Goal: Task Accomplishment & Management: Manage account settings

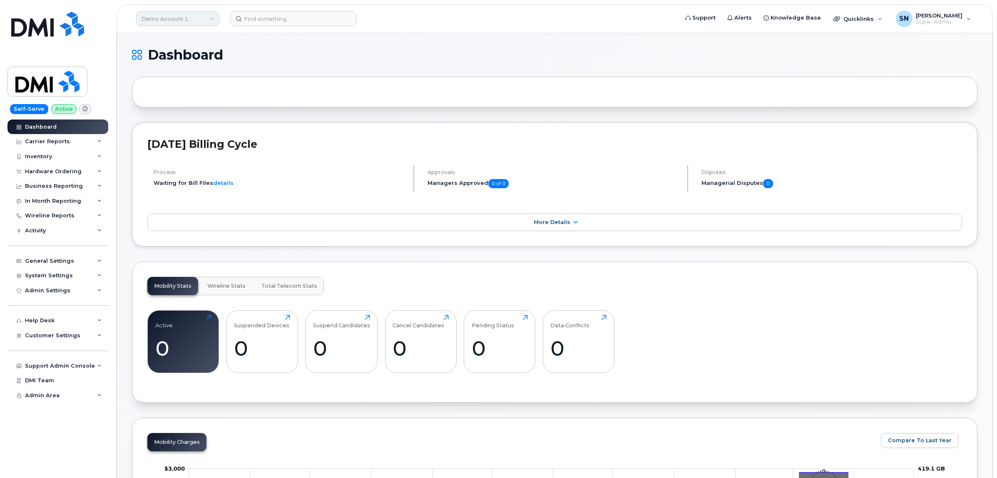
click at [167, 13] on link "Demo Account 1" at bounding box center [177, 18] width 83 height 15
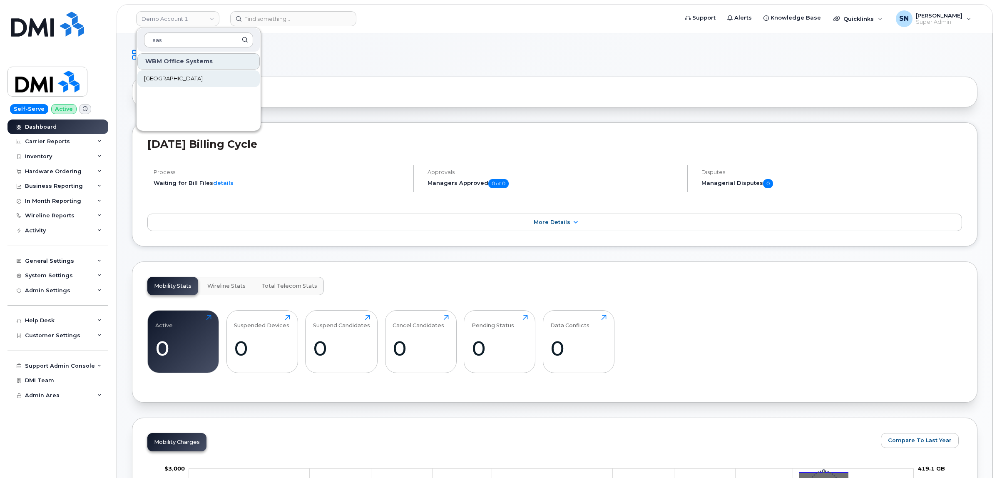
type input "sas"
click at [175, 76] on span "[GEOGRAPHIC_DATA]" at bounding box center [173, 79] width 59 height 8
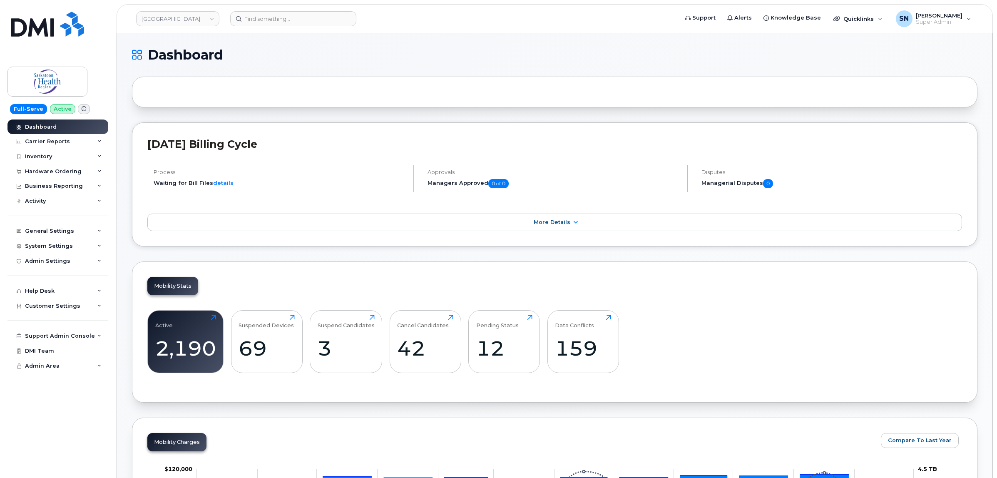
click at [72, 171] on div "Hardware Ordering" at bounding box center [53, 171] width 57 height 7
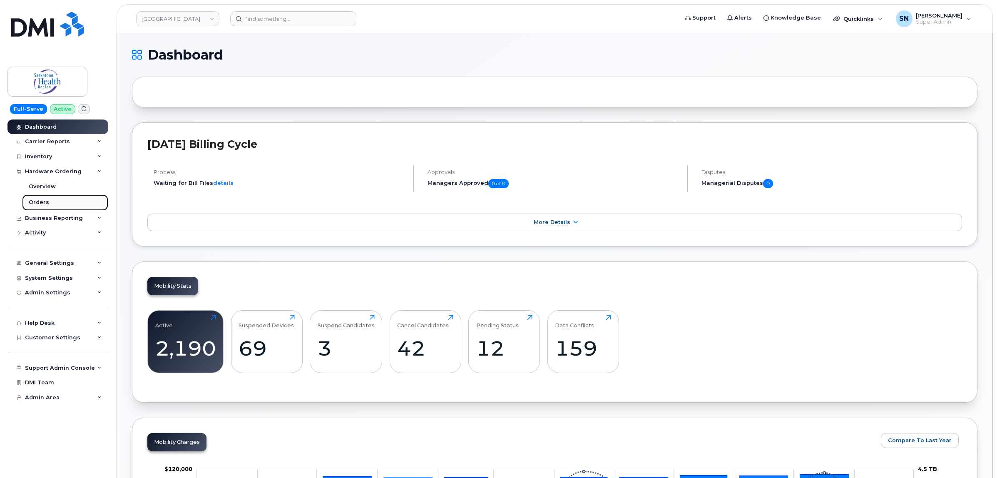
click at [51, 202] on link "Orders" at bounding box center [65, 202] width 86 height 16
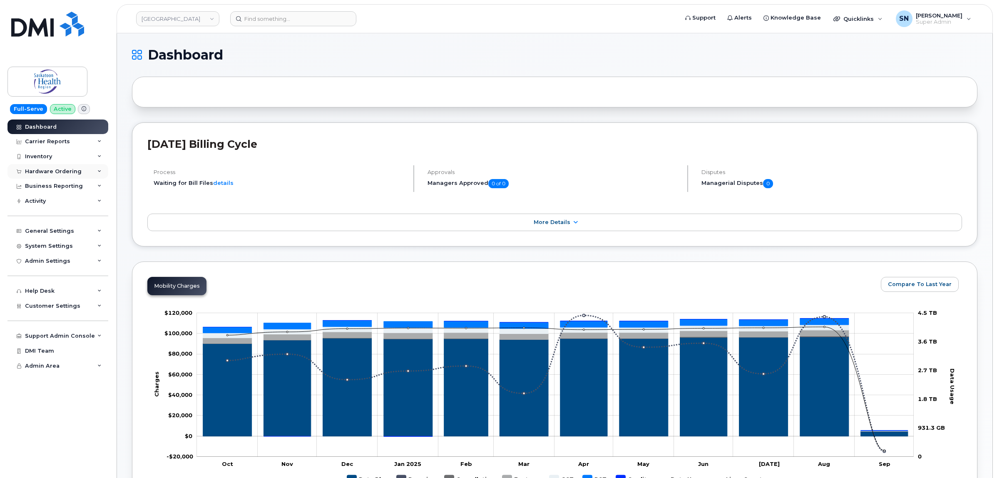
click at [52, 169] on div "Hardware Ordering" at bounding box center [53, 171] width 57 height 7
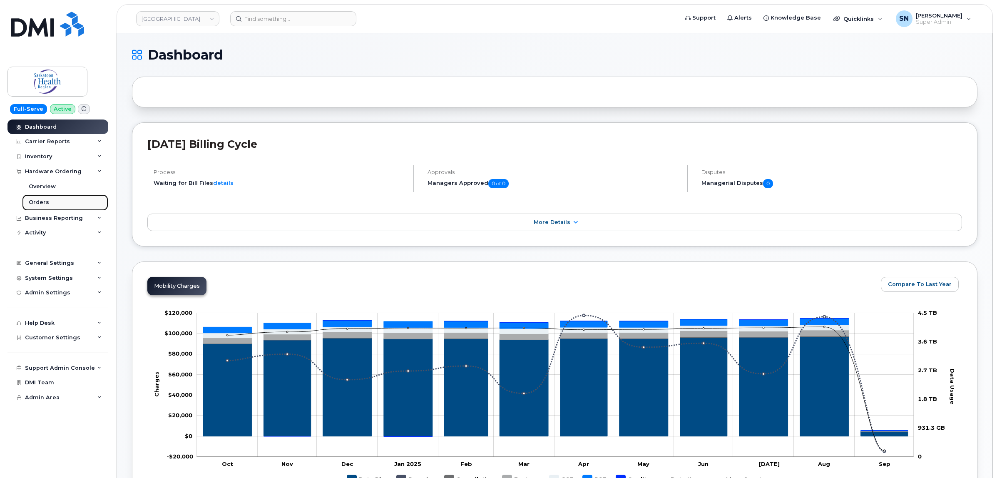
click at [43, 197] on link "Orders" at bounding box center [65, 202] width 86 height 16
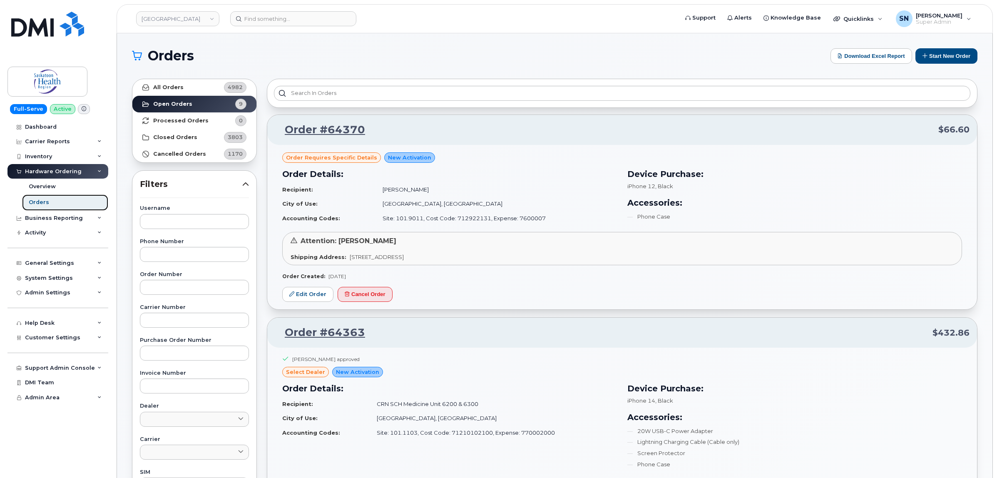
scroll to position [156, 0]
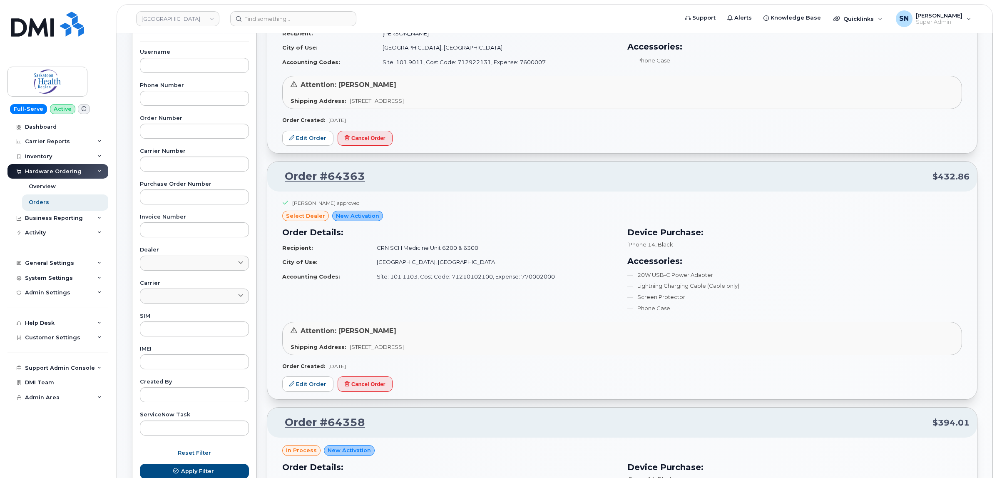
drag, startPoint x: 305, startPoint y: 388, endPoint x: 504, endPoint y: 415, distance: 200.8
click at [504, 415] on div "Order #64358 $394.01" at bounding box center [622, 423] width 710 height 30
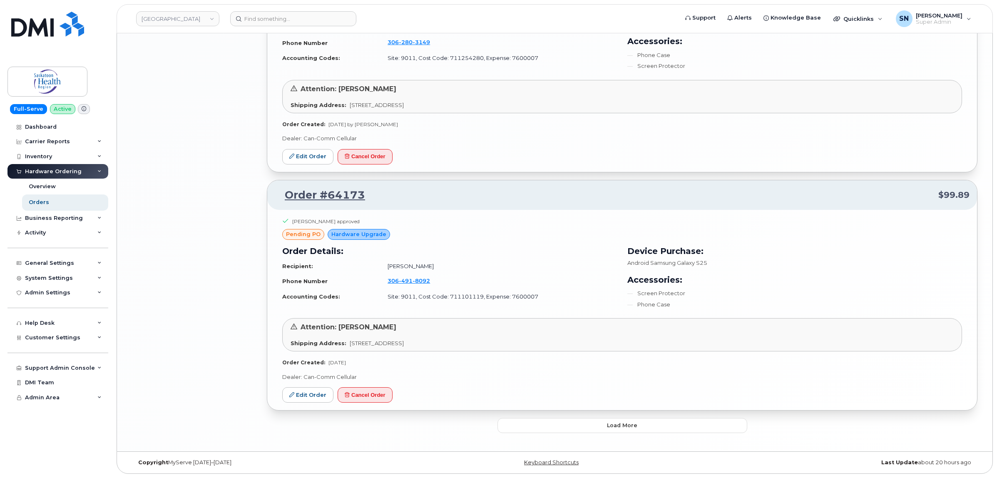
scroll to position [1512, 0]
click at [541, 419] on button "Load more" at bounding box center [623, 425] width 250 height 15
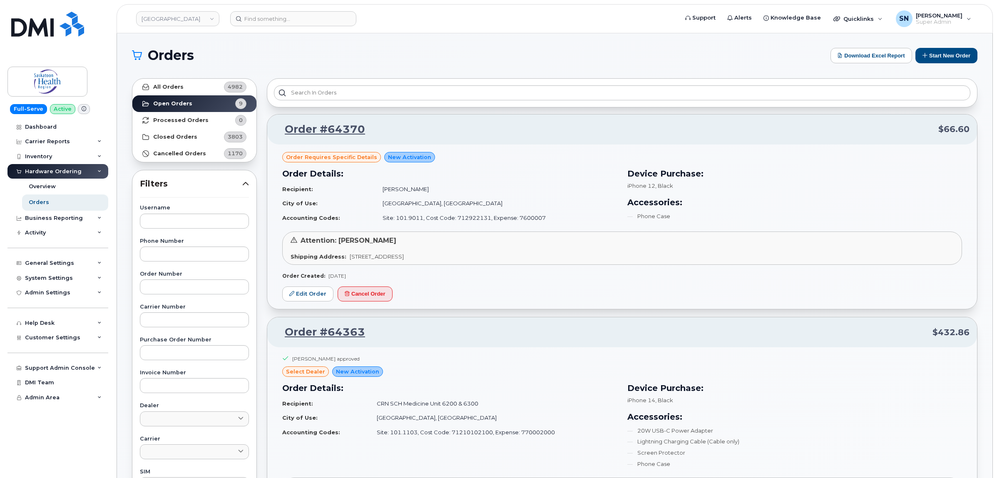
scroll to position [0, 0]
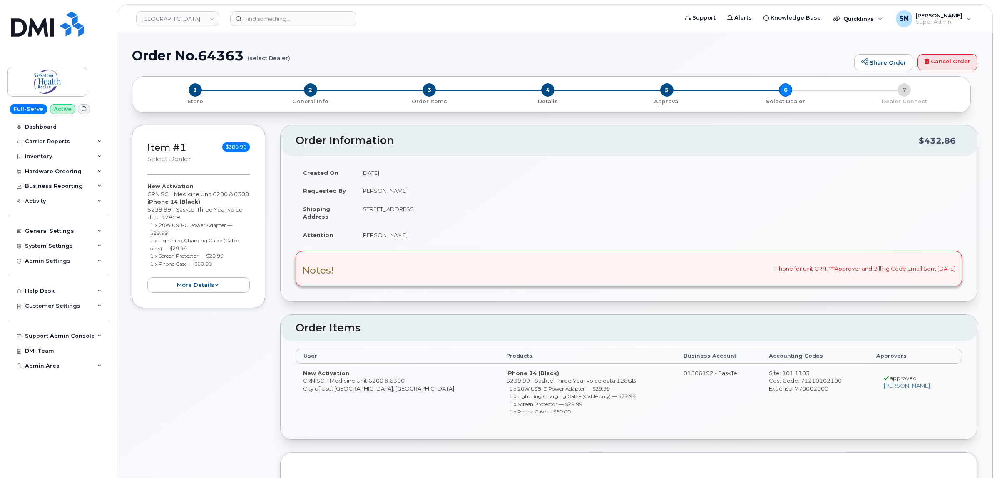
drag, startPoint x: 148, startPoint y: 192, endPoint x: 172, endPoint y: 199, distance: 24.5
click at [172, 199] on div "New Activation CRN SCH Medicine Unit 6200 & 6300 iPhone 14 (Black) $239.99 - Sa…" at bounding box center [198, 237] width 102 height 110
copy div "CRN SCH Medicine Unit 6200 & 6300"
drag, startPoint x: 150, startPoint y: 234, endPoint x: 13, endPoint y: 245, distance: 137.0
click at [171, 237] on li "1 x 20W USB-C Power Adapter — $29.99" at bounding box center [200, 228] width 100 height 15
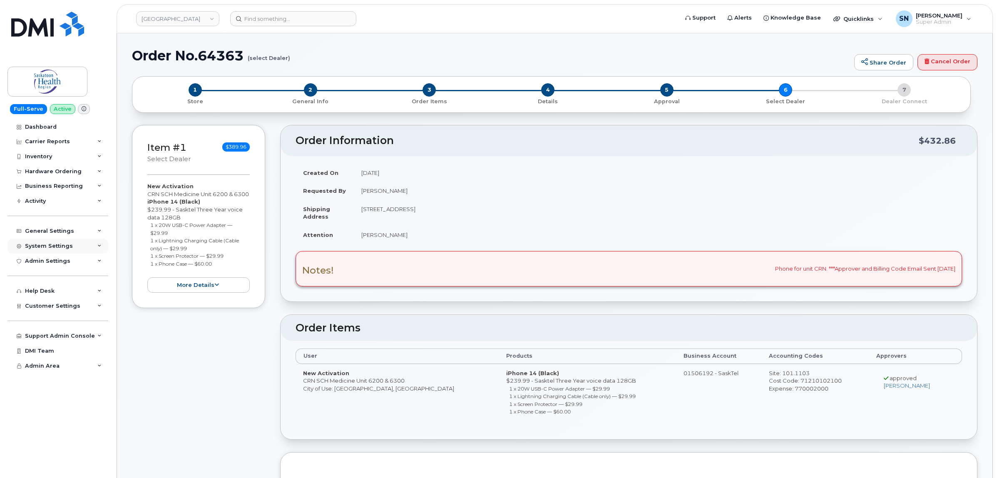
copy small "1 x 20W USB-C Power Adapter — $29.99"
drag, startPoint x: 150, startPoint y: 249, endPoint x: 192, endPoint y: 253, distance: 41.8
click at [192, 252] on li "1 x Lightning Charging Cable (Cable only) — $29.99" at bounding box center [200, 244] width 100 height 15
copy small "1 x Lightning Charging Cable (Cable only) — $29.99"
drag, startPoint x: 149, startPoint y: 264, endPoint x: 230, endPoint y: 263, distance: 80.8
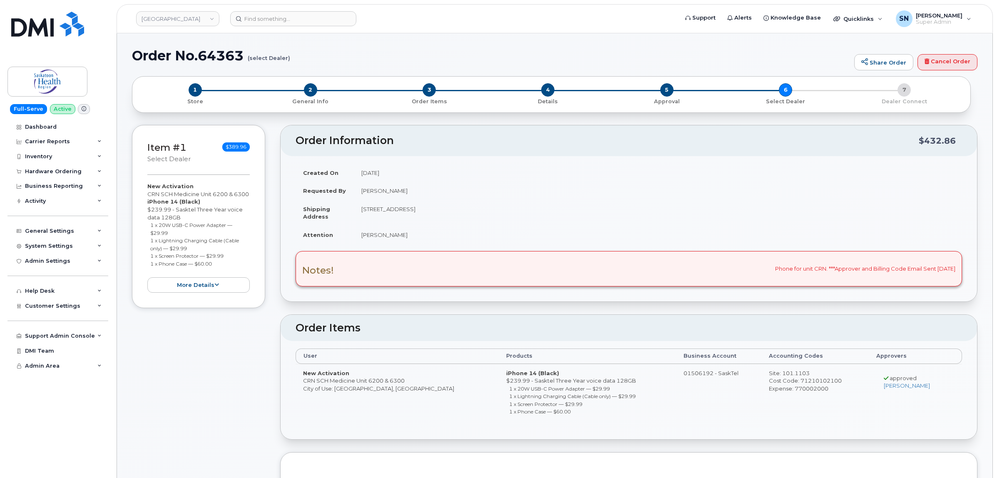
click at [230, 263] on ul "1 x 20W USB-C Power Adapter — $29.99 1 x Lightning Charging Cable (Cable only) …" at bounding box center [198, 244] width 102 height 46
copy small "1 x Screen Protector — $29.99"
click at [148, 267] on ul "1 x 20W USB-C Power Adapter — $29.99 1 x Lightning Charging Cable (Cable only) …" at bounding box center [198, 244] width 102 height 46
drag, startPoint x: 151, startPoint y: 272, endPoint x: 221, endPoint y: 273, distance: 70.4
click at [221, 268] on li "1 x Phone Case — $60.00" at bounding box center [200, 264] width 100 height 8
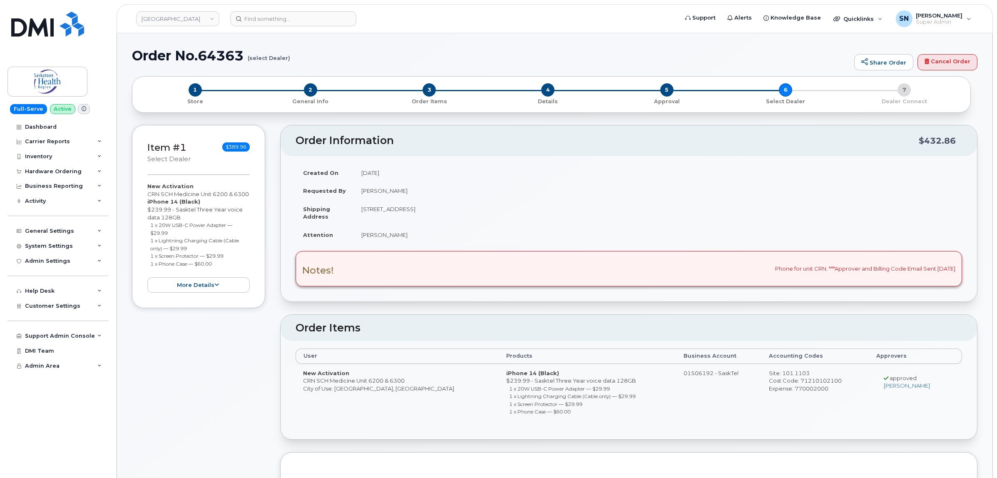
copy small "1 x Phone Case — $60.00"
drag, startPoint x: 147, startPoint y: 192, endPoint x: 172, endPoint y: 198, distance: 25.8
click at [172, 198] on div "New Activation CRN SCH Medicine Unit 6200 & 6300 iPhone 14 (Black) $239.99 - Sa…" at bounding box center [198, 237] width 102 height 110
copy div "CRN SCH"
click at [142, 205] on div "Item #1 select Dealer $389.96 New Activation CRN SCH Medicine Unit 6200 & 6300 …" at bounding box center [198, 217] width 133 height 184
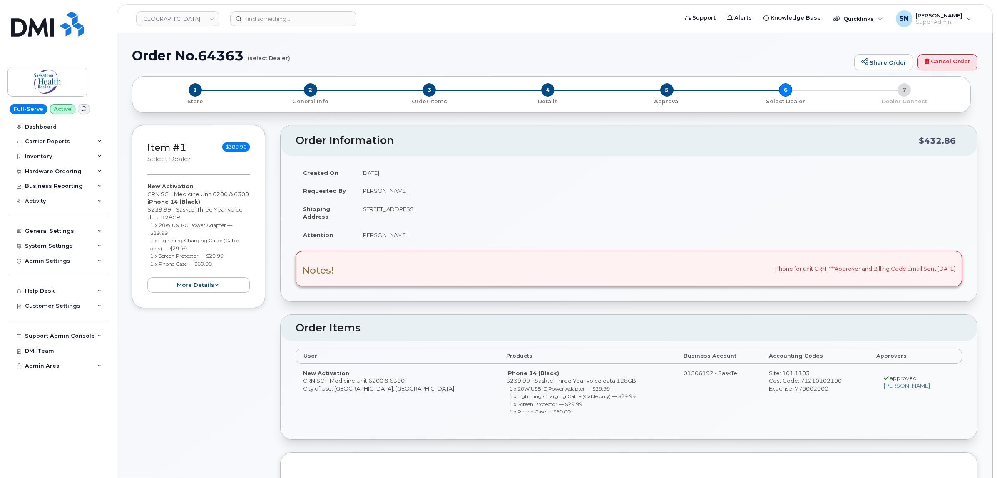
drag, startPoint x: 148, startPoint y: 194, endPoint x: 173, endPoint y: 202, distance: 26.9
click at [173, 202] on div "New Activation CRN SCH Medicine Unit 6200 & 6300 iPhone 14 (Black) $239.99 - Sa…" at bounding box center [198, 237] width 102 height 110
copy div "CRN SCH Medicine Unit 6200 & 6300"
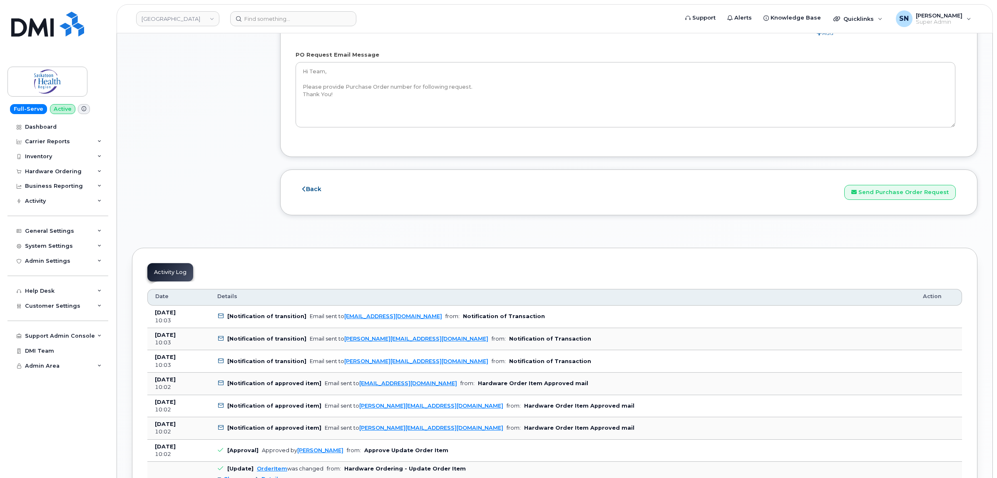
scroll to position [937, 0]
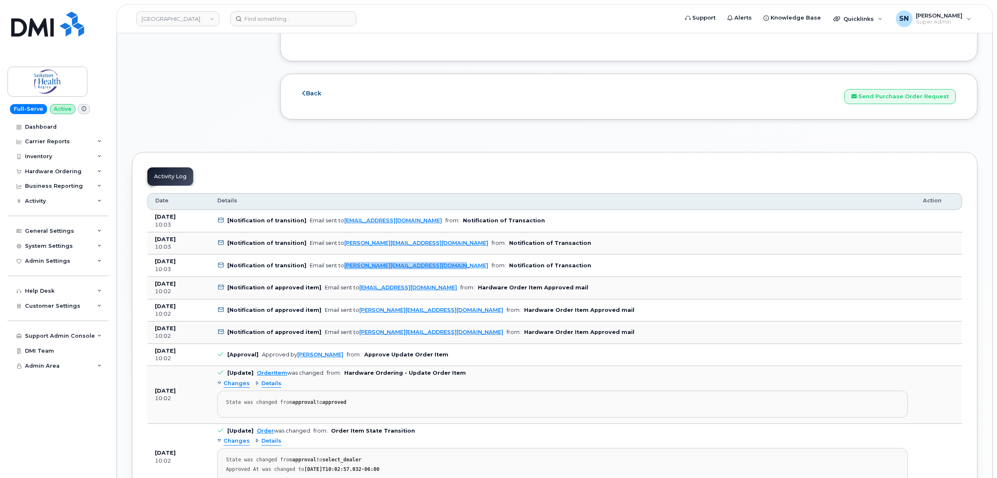
drag, startPoint x: 447, startPoint y: 269, endPoint x: 340, endPoint y: 275, distance: 106.8
click at [340, 275] on td "[Notification of transition] Email sent to Shaun.Smith2@saskhealthauthority.ca …" at bounding box center [563, 265] width 706 height 22
copy link "Shaun.Smith2@saskhealthauthority.ca"
click at [937, 98] on button "Send Purchase Order Request" at bounding box center [900, 96] width 112 height 15
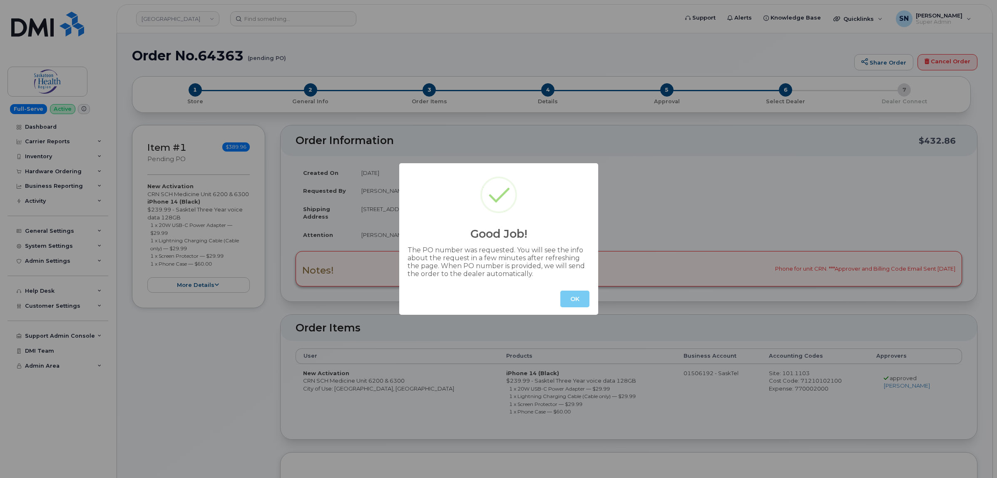
click at [560, 295] on button "OK" at bounding box center [574, 299] width 29 height 17
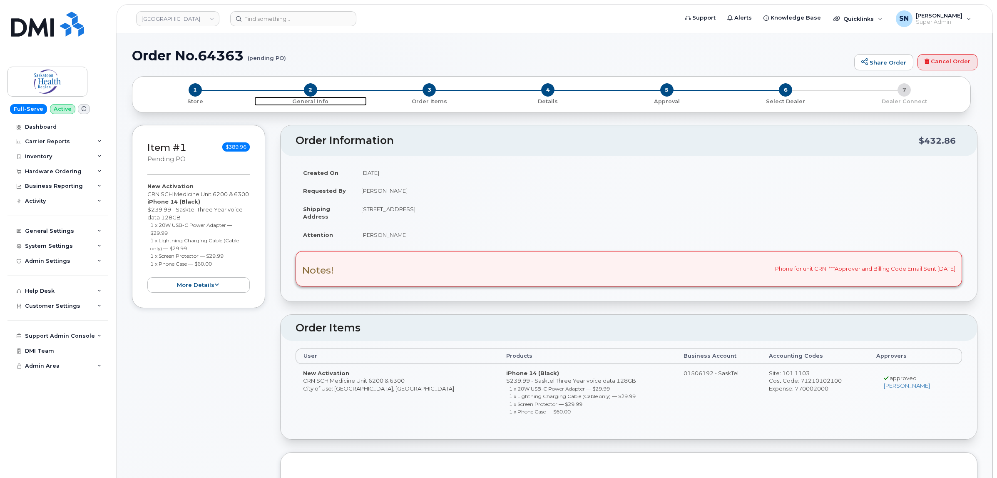
click at [310, 90] on span "2" at bounding box center [310, 89] width 13 height 13
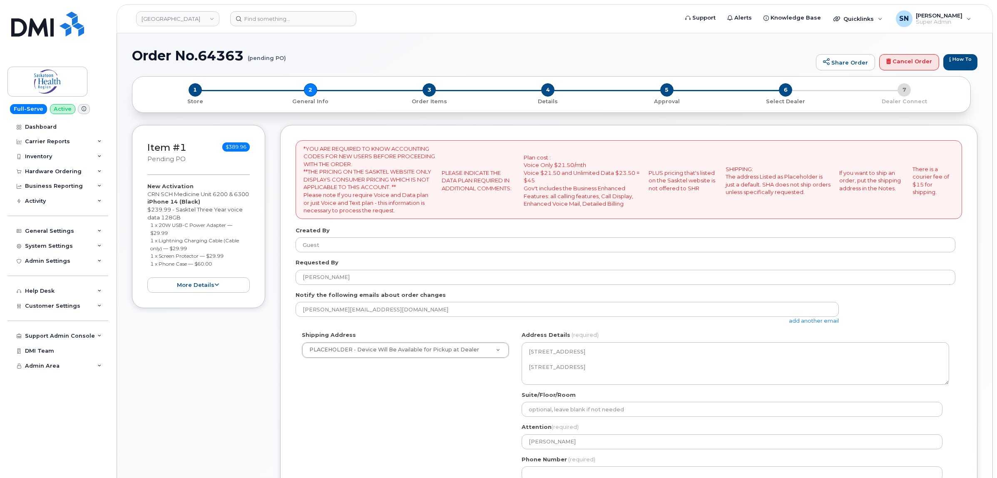
select select
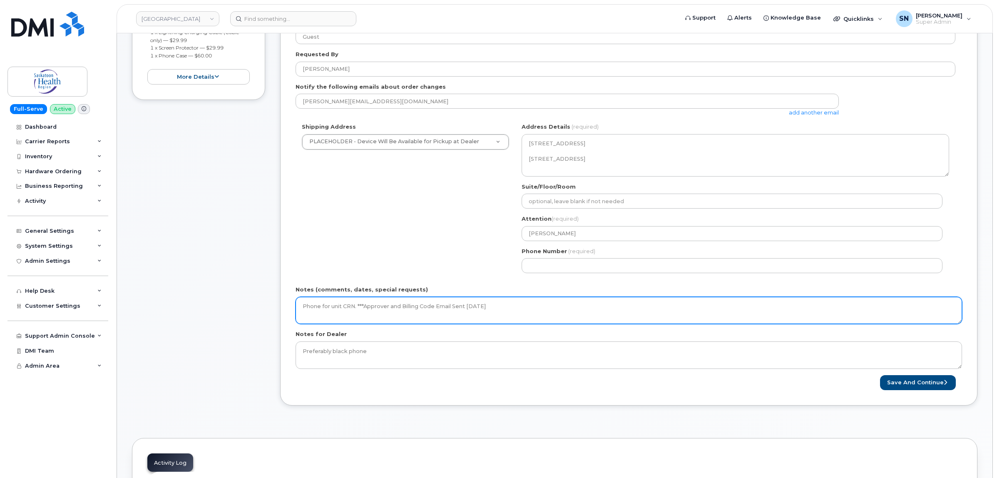
click at [593, 303] on textarea "Phone for unit CRN. ***Approver and Billing Code Email Sent [DATE]" at bounding box center [629, 310] width 667 height 27
type textarea "Phone for unit CRN. ***Approver and Billing Code Email Sent September 16 2025. …"
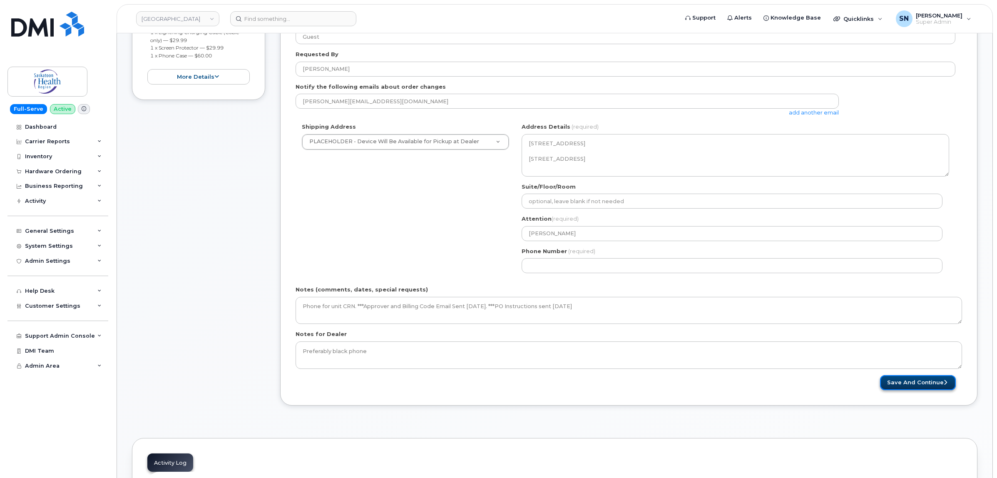
click at [940, 384] on button "Save and Continue" at bounding box center [918, 382] width 76 height 15
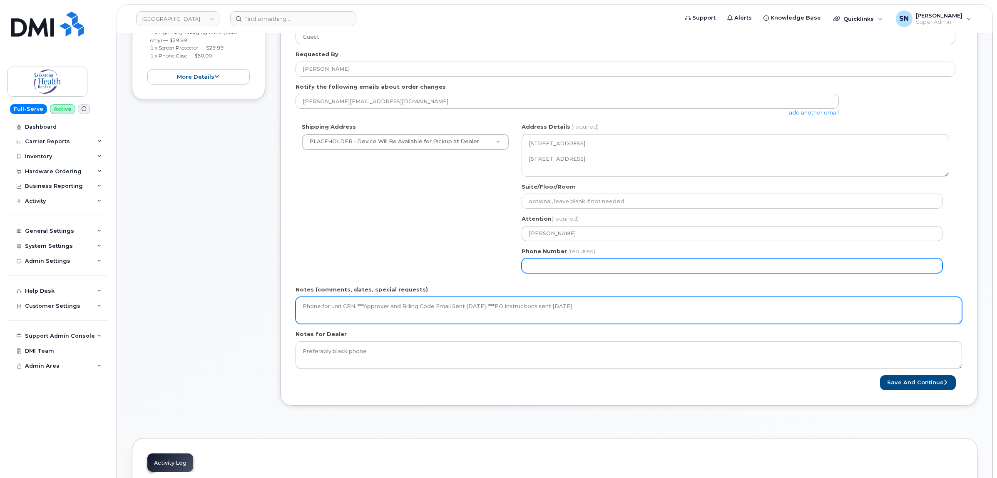
select select
type input "123456789"
select select
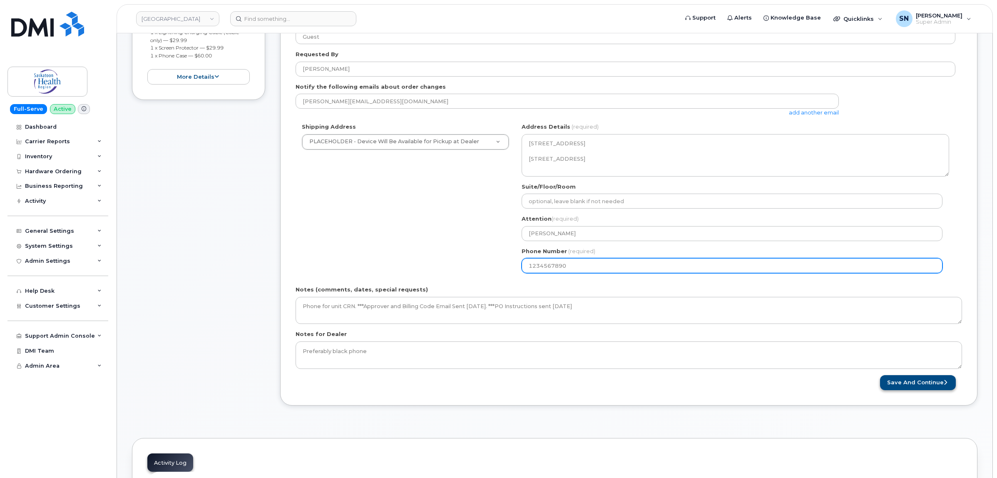
type input "1234567890"
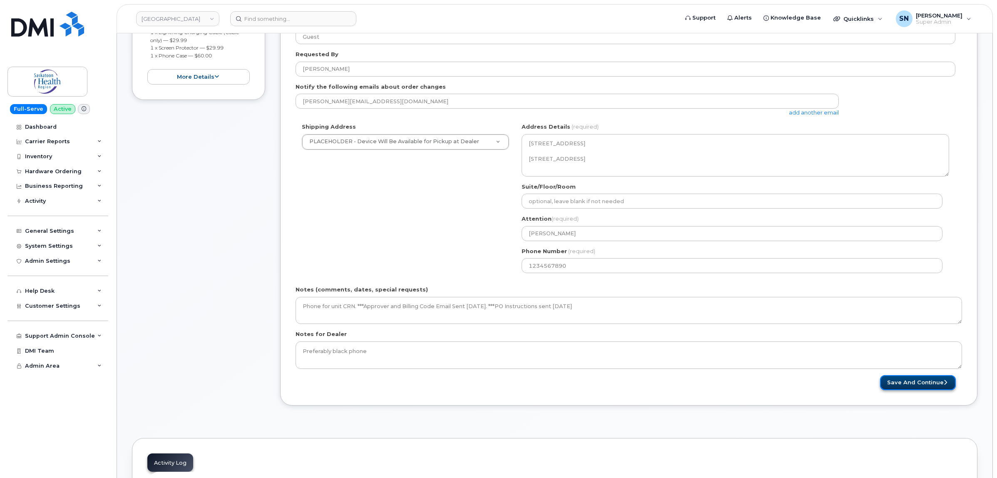
click at [931, 386] on button "Save and Continue" at bounding box center [918, 382] width 76 height 15
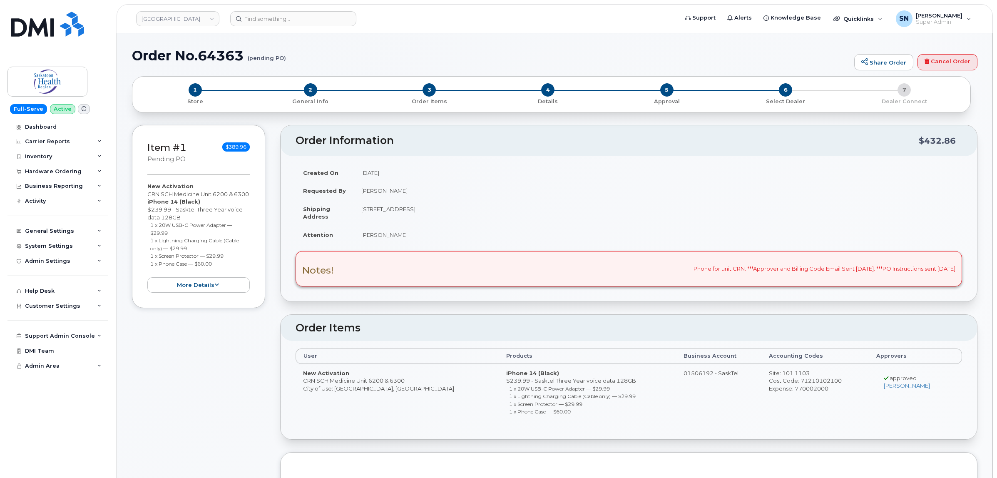
click at [57, 173] on div "Hardware Ordering" at bounding box center [53, 171] width 57 height 7
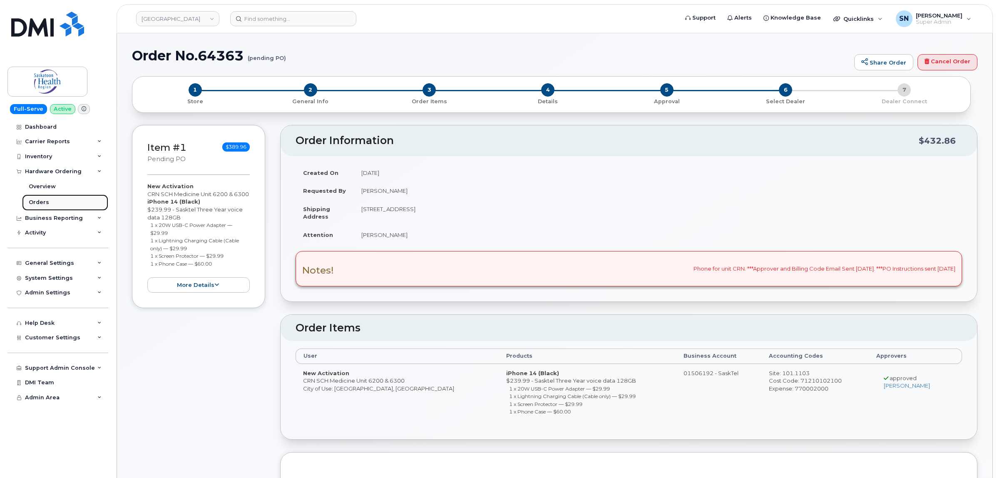
click at [44, 200] on div "Orders" at bounding box center [39, 202] width 20 height 7
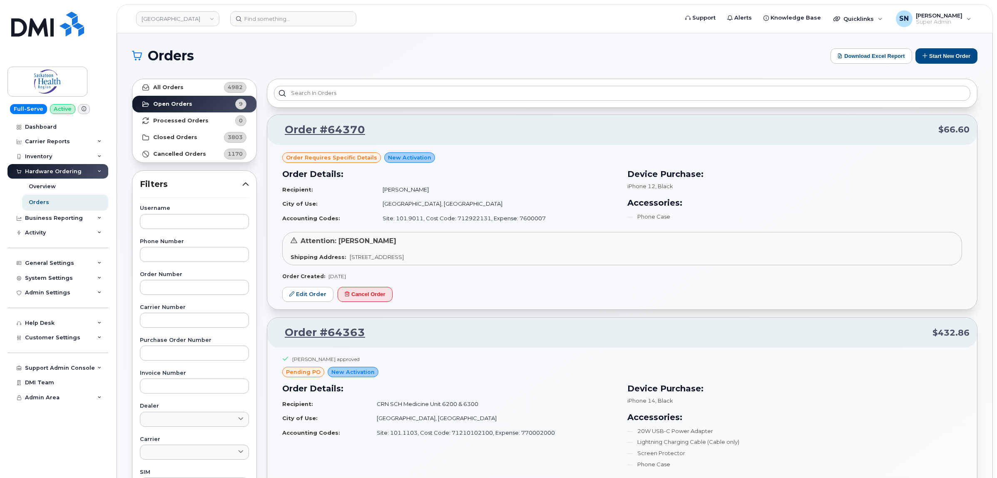
click at [538, 59] on h1 "Orders" at bounding box center [479, 55] width 695 height 13
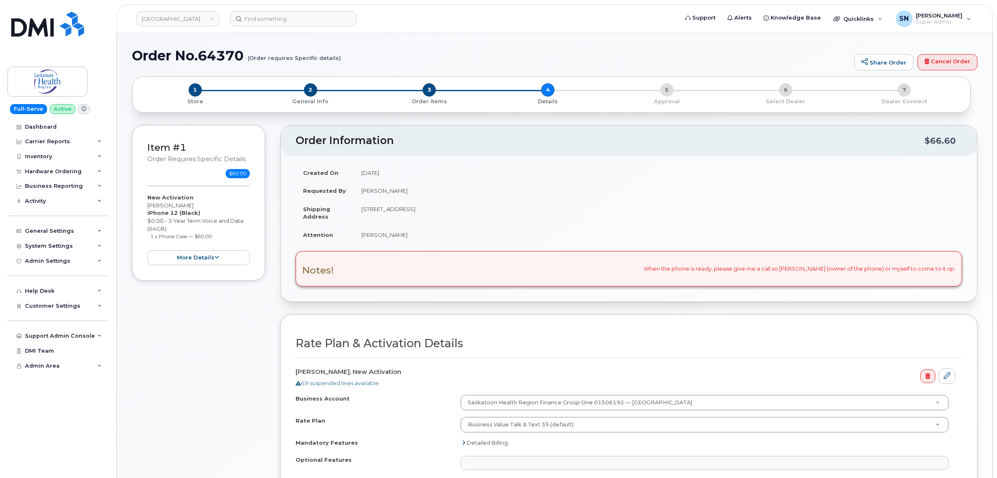
select select
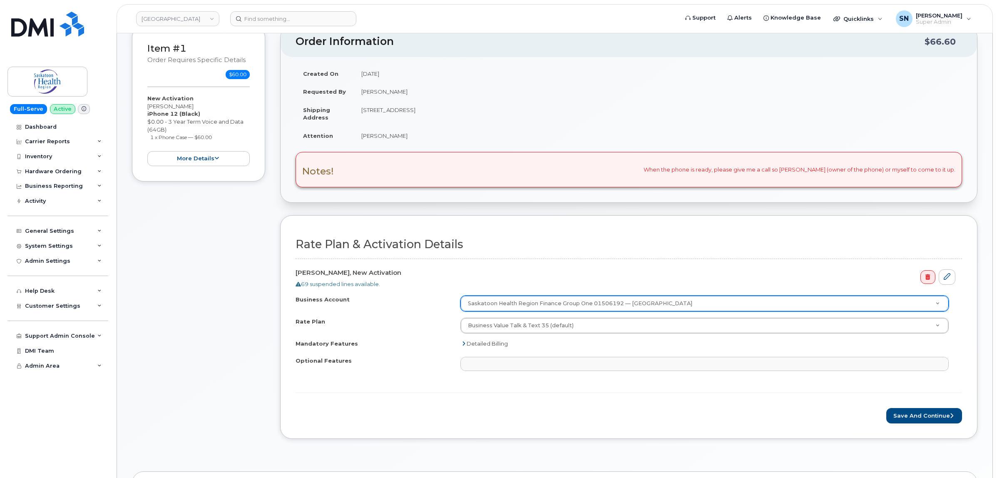
scroll to position [104, 0]
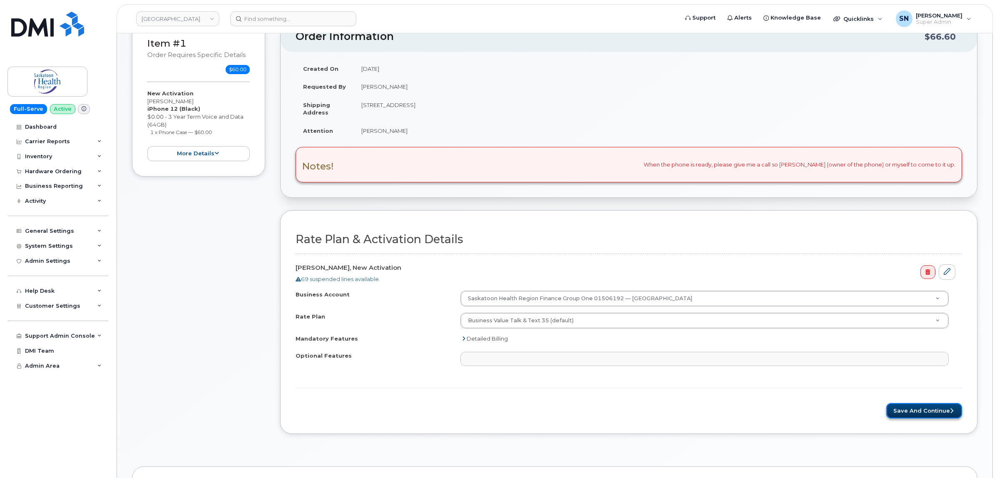
click at [917, 407] on button "Save and Continue" at bounding box center [925, 410] width 76 height 15
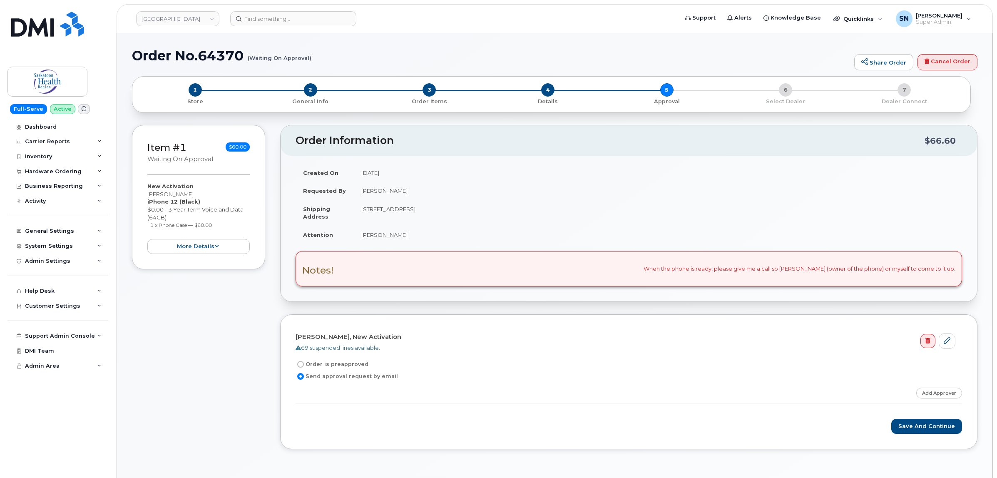
drag, startPoint x: 363, startPoint y: 191, endPoint x: 408, endPoint y: 192, distance: 45.4
click at [408, 192] on td "[PERSON_NAME]" at bounding box center [658, 191] width 608 height 18
copy td "[PERSON_NAME]"
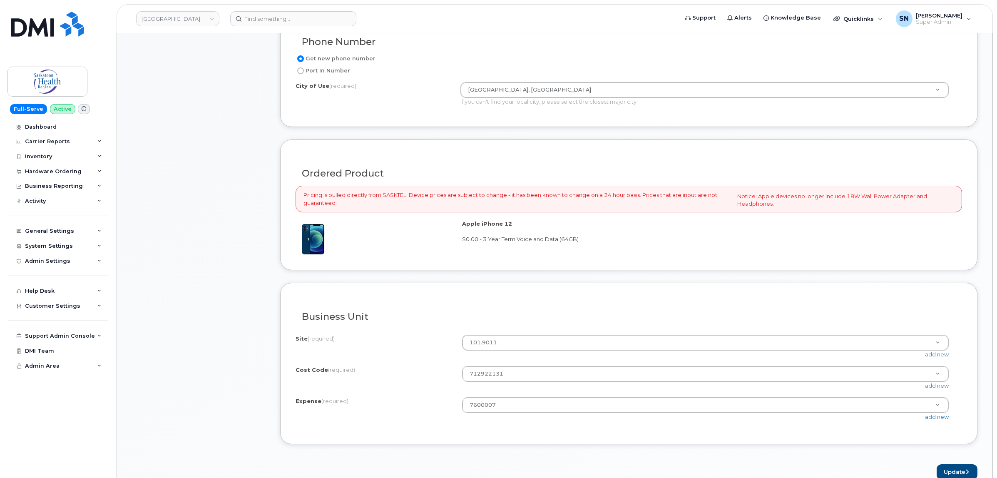
scroll to position [457, 0]
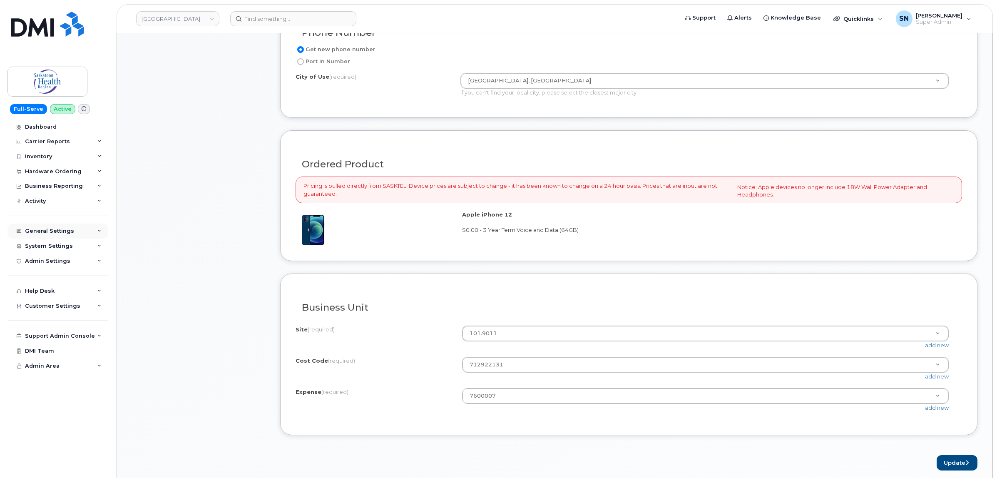
click at [57, 227] on div "General Settings" at bounding box center [57, 231] width 101 height 15
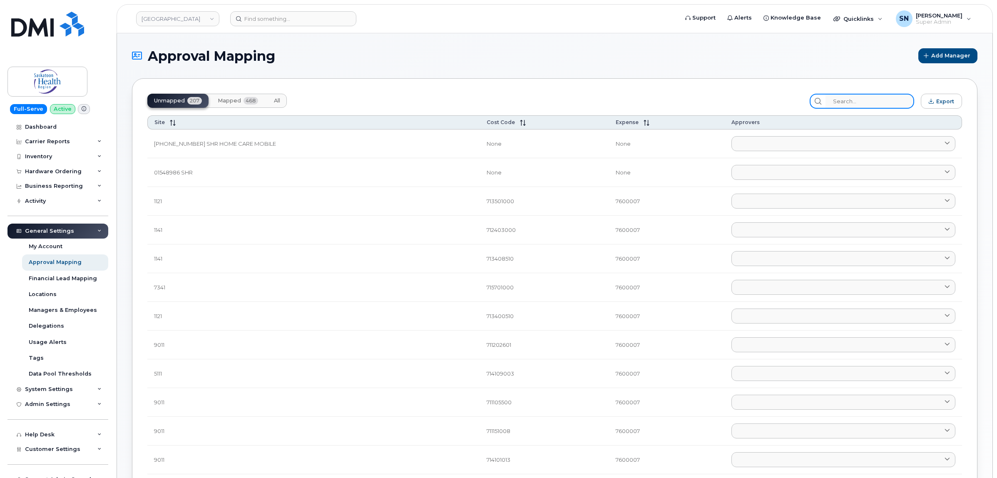
click at [884, 101] on input "search" at bounding box center [870, 101] width 89 height 15
paste input "712922131"
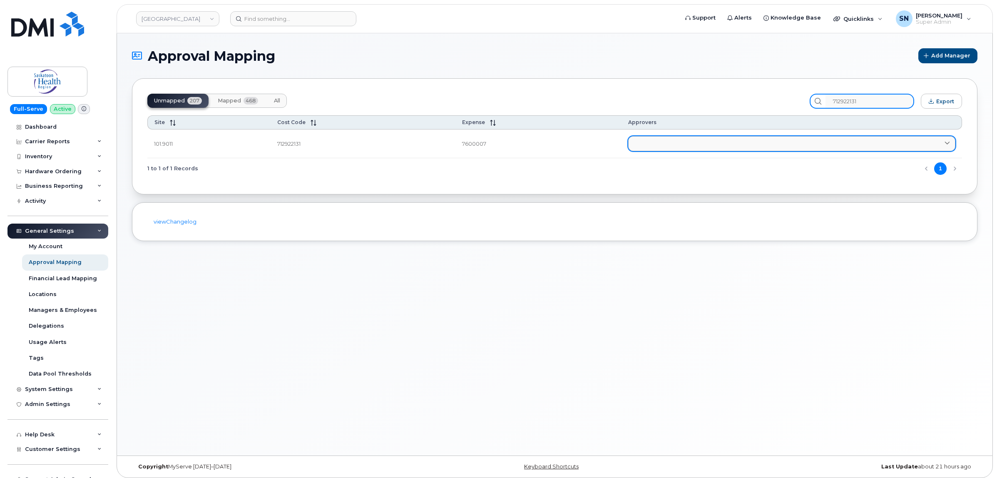
type input "712922131"
click at [697, 144] on link at bounding box center [791, 143] width 327 height 15
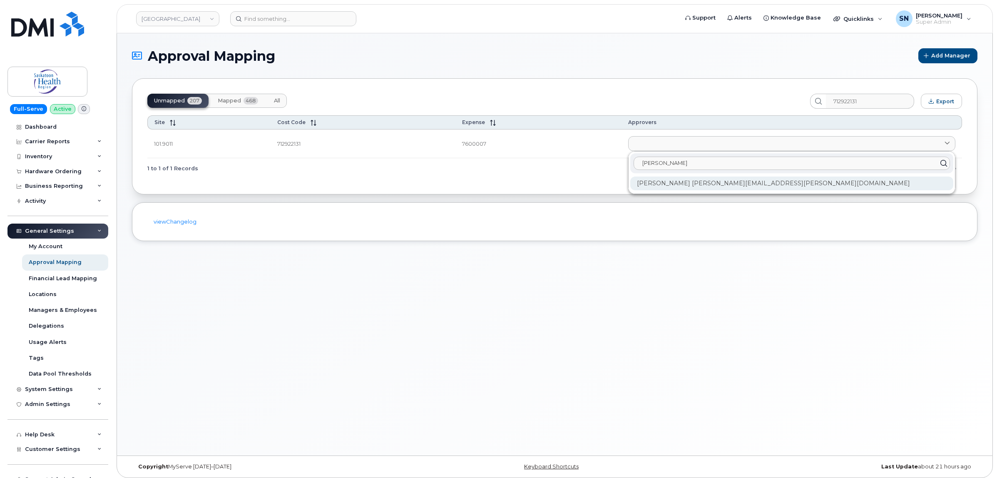
type input "[PERSON_NAME]"
click at [802, 189] on div "[PERSON_NAME] [PERSON_NAME][EMAIL_ADDRESS][PERSON_NAME][DOMAIN_NAME]" at bounding box center [791, 184] width 323 height 14
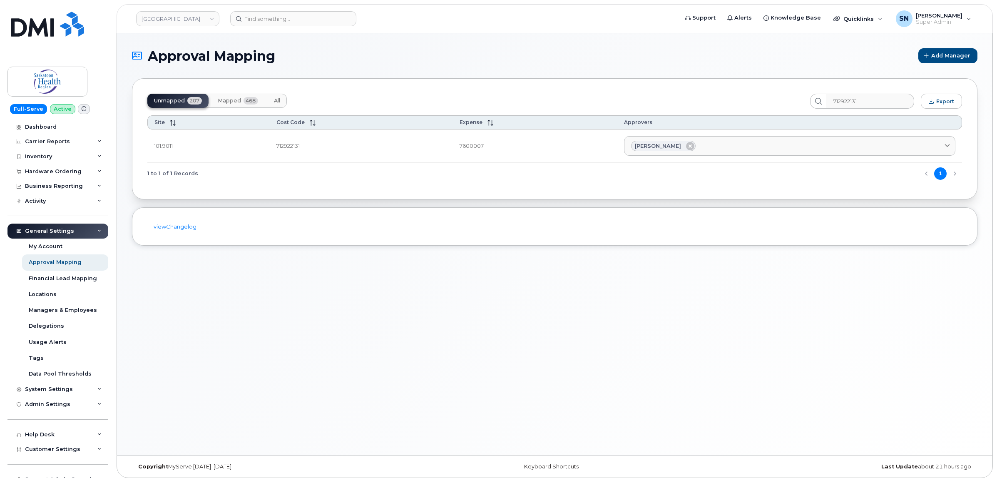
click at [355, 198] on div "Unmapped 207 Mapped 468 All 712922131 Export Site Cost Code Expense Approvers 1…" at bounding box center [555, 138] width 846 height 121
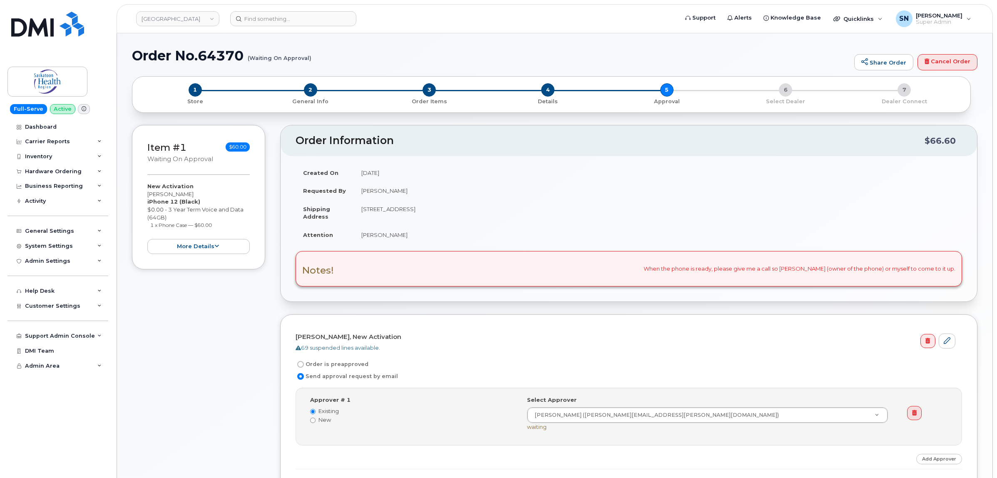
scroll to position [104, 0]
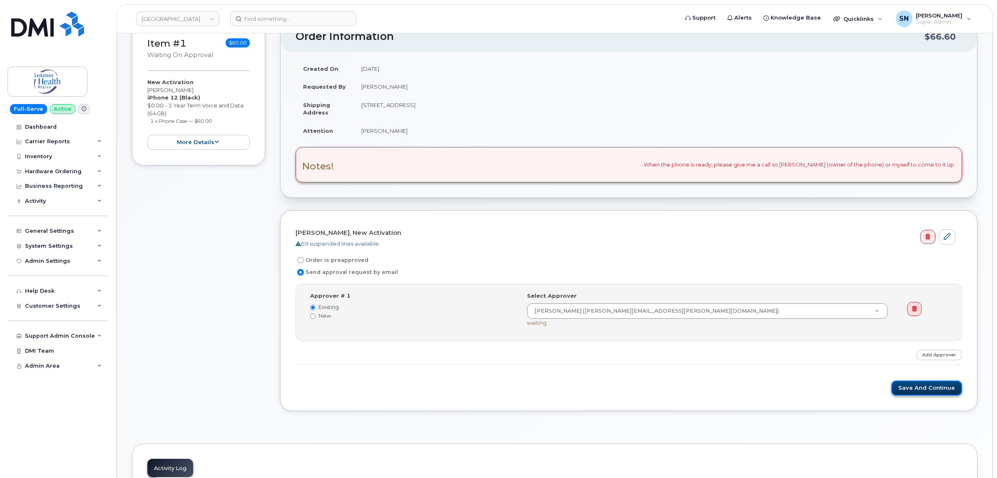
click at [919, 390] on button "Save and Continue" at bounding box center [927, 388] width 71 height 15
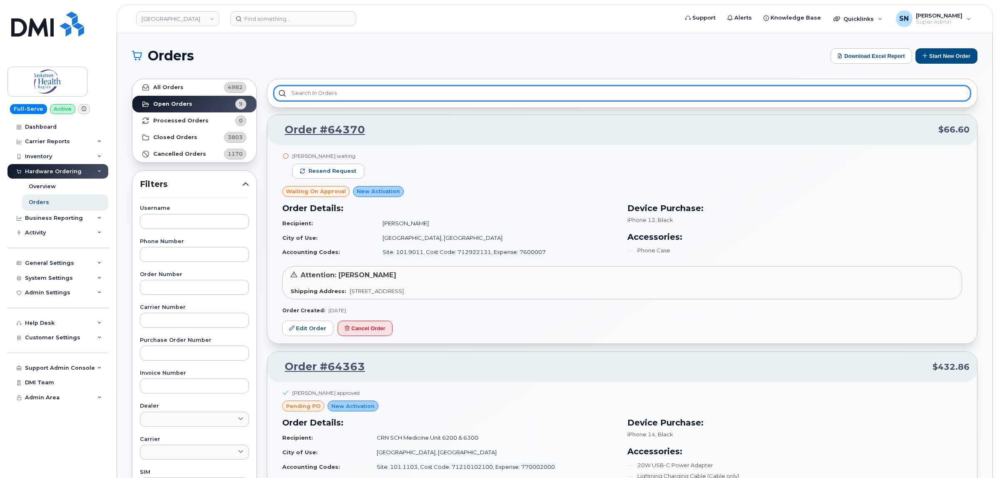
drag, startPoint x: 413, startPoint y: 263, endPoint x: 396, endPoint y: 300, distance: 41.2
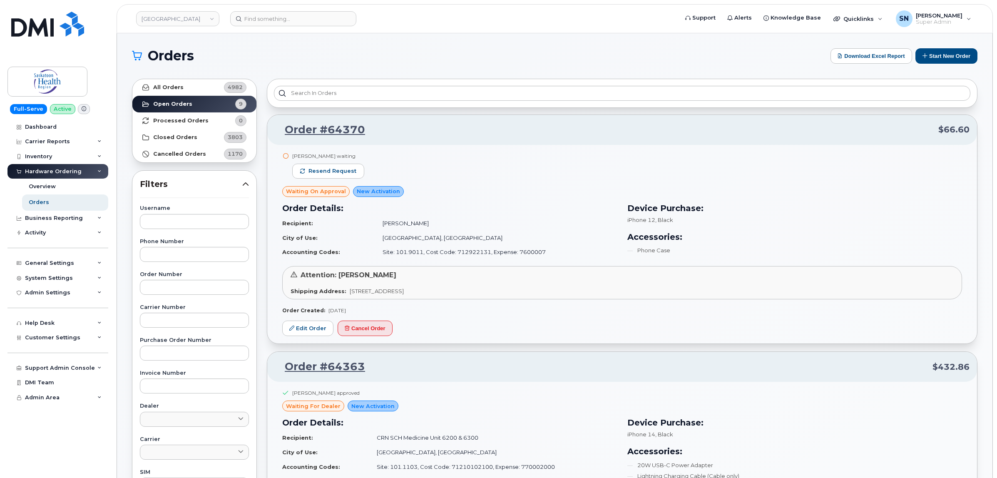
click at [271, 48] on div "Orders Download Excel Report Start New Order" at bounding box center [555, 55] width 846 height 15
click at [154, 15] on link "[GEOGRAPHIC_DATA]" at bounding box center [177, 18] width 83 height 15
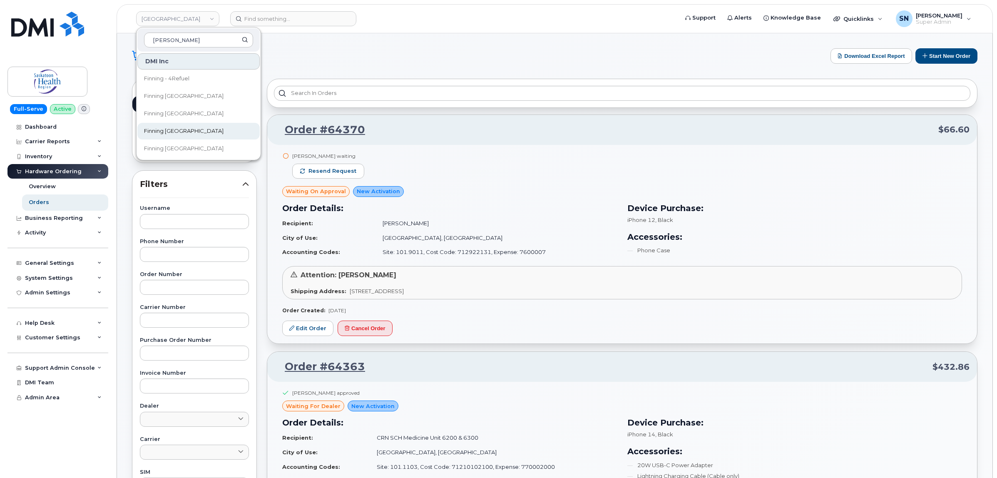
type input "finnin"
click at [187, 127] on link "Finning Canada" at bounding box center [198, 131] width 122 height 17
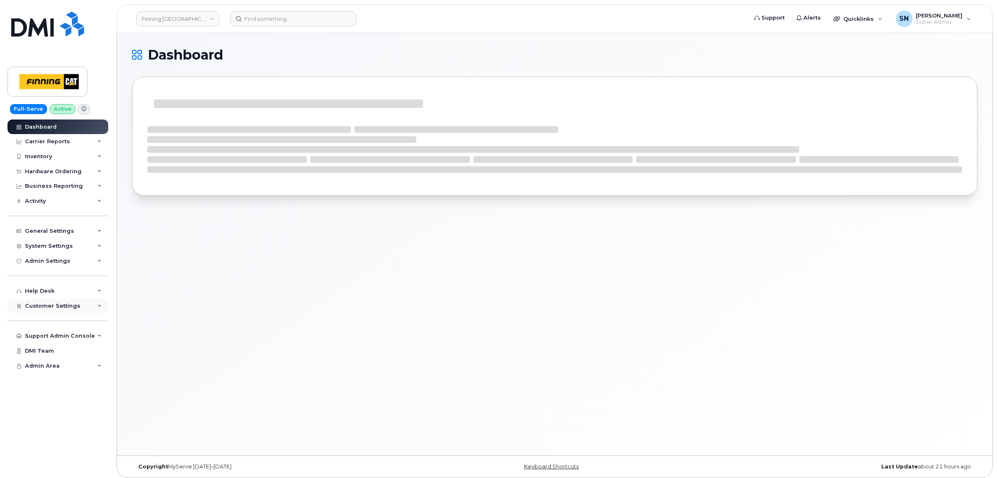
click at [65, 307] on span "Customer Settings" at bounding box center [52, 306] width 55 height 6
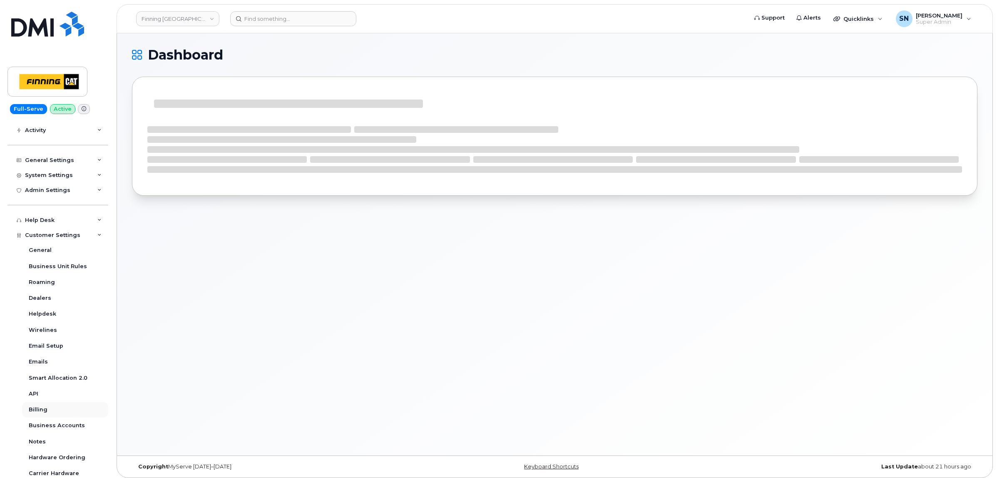
scroll to position [137, 0]
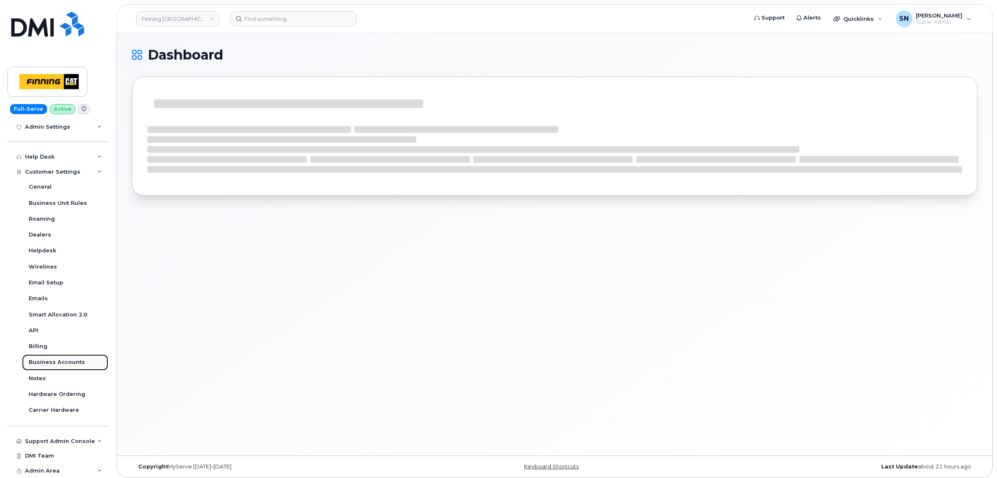
click at [71, 362] on div "Business Accounts" at bounding box center [57, 362] width 56 height 7
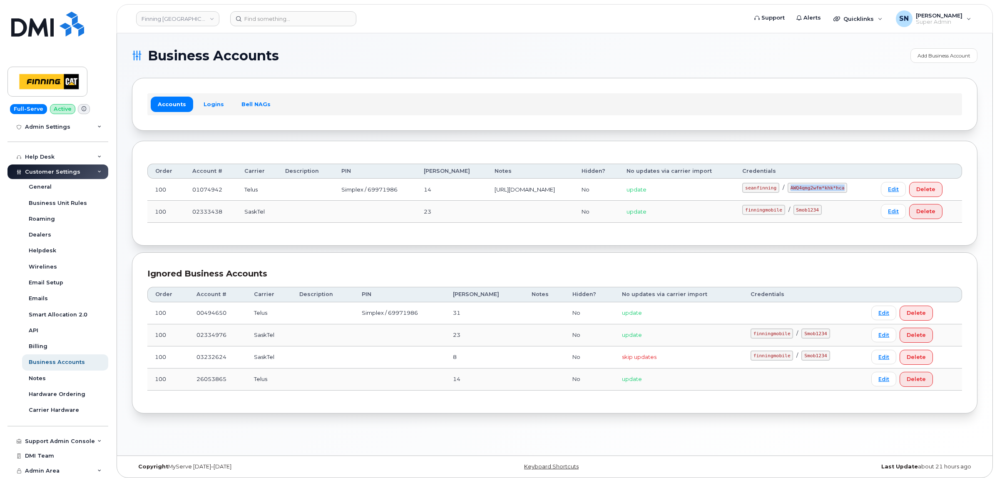
drag, startPoint x: 817, startPoint y: 187, endPoint x: 867, endPoint y: 191, distance: 49.7
click at [847, 191] on code "AWQ4qmg2wfm*khk*hca" at bounding box center [818, 188] width 60 height 10
copy code "AWQ4qmg2wfm*khk*hca"
